Goal: Task Accomplishment & Management: Use online tool/utility

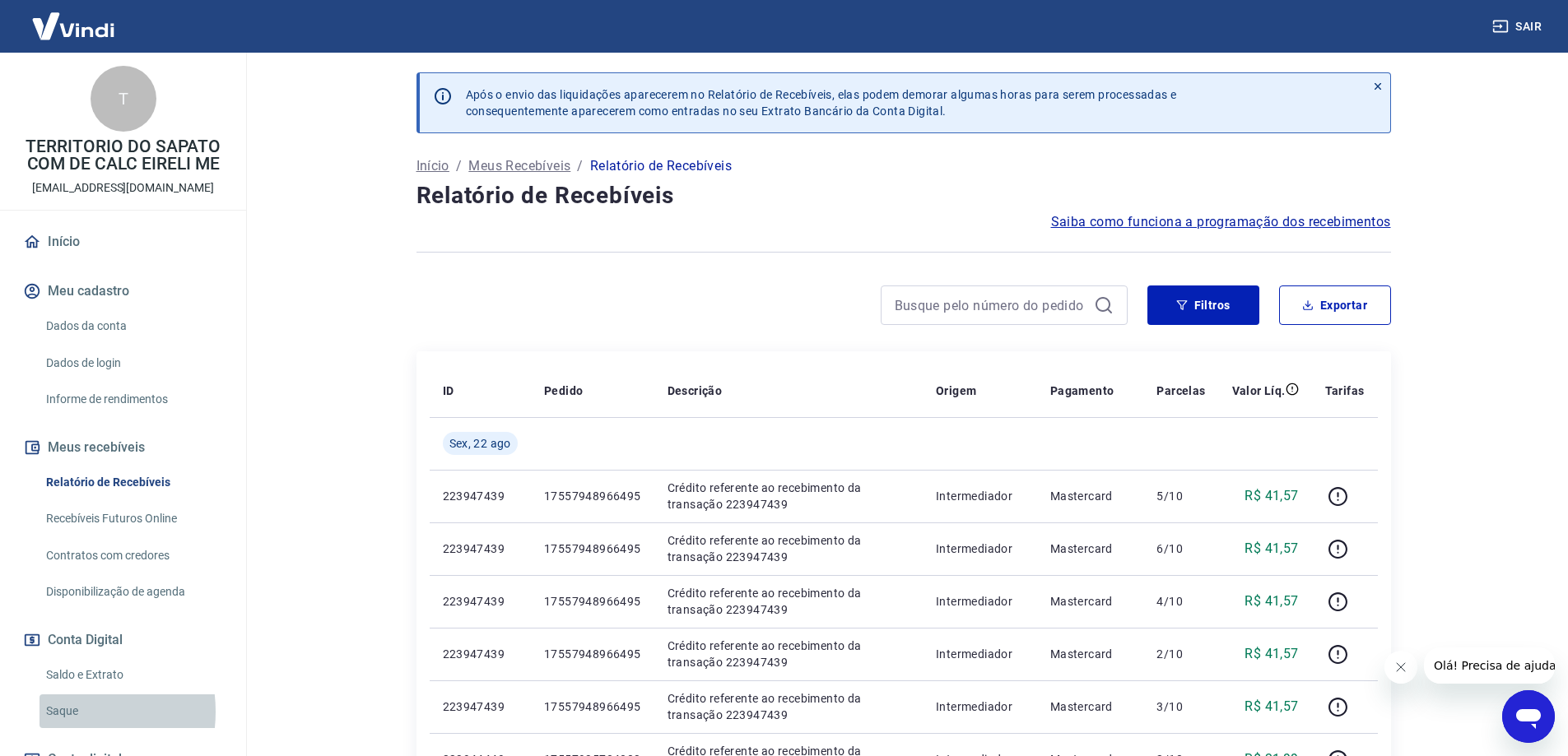
click at [59, 712] on link "Saque" at bounding box center [132, 711] width 187 height 33
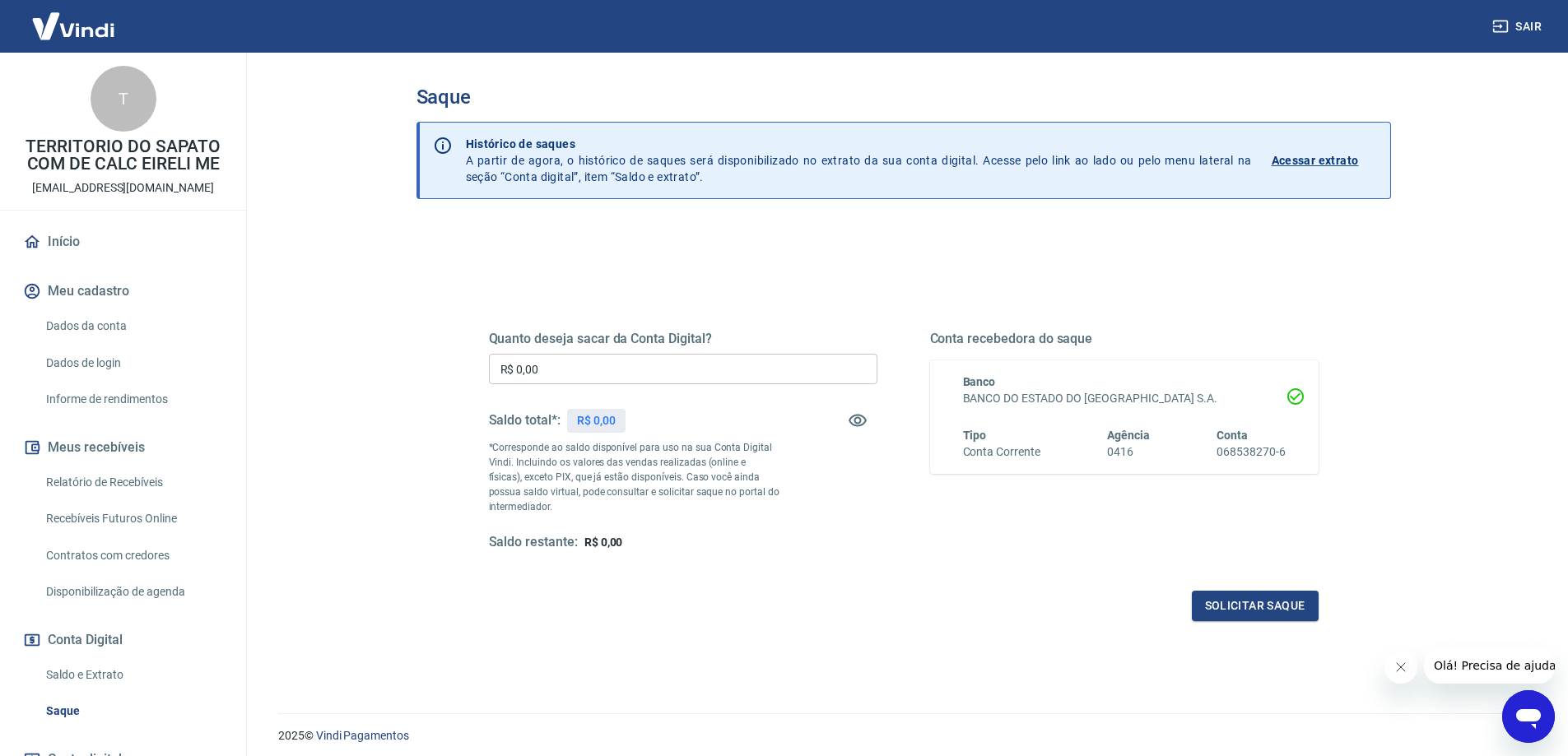
click at [823, 586] on div "Quanto deseja sacar da Conta Digital? R$ 0,00 ​ Saldo total*: R$ 0,00 *Correspo…" at bounding box center [904, 456] width 830 height 330
